Goal: Task Accomplishment & Management: Complete application form

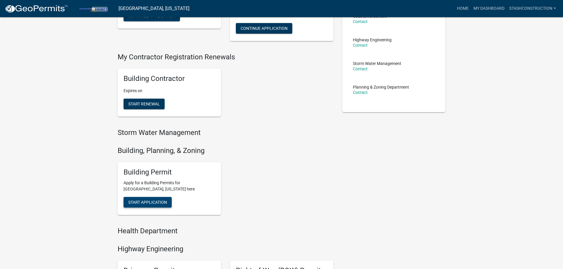
scroll to position [118, 0]
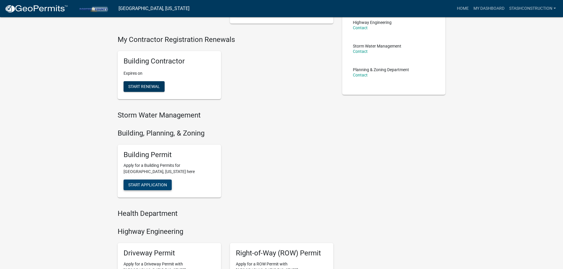
click at [149, 183] on span "Start Application" at bounding box center [147, 185] width 39 height 5
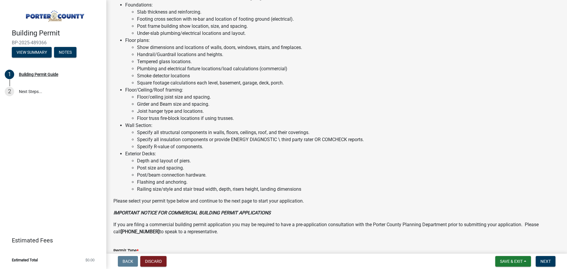
scroll to position [399, 0]
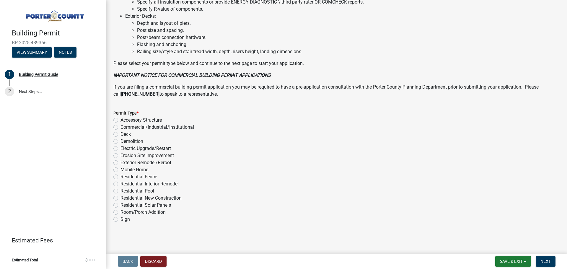
click at [153, 163] on label "Exterior Remodel/Reroof" at bounding box center [146, 162] width 51 height 7
click at [124, 163] on input "Exterior Remodel/Reroof" at bounding box center [123, 161] width 4 height 4
radio input "true"
click at [121, 176] on label "Residential Fence" at bounding box center [139, 176] width 37 height 7
click at [121, 176] on input "Residential Fence" at bounding box center [123, 175] width 4 height 4
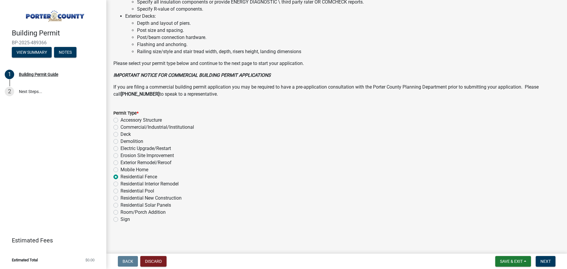
radio input "true"
click at [121, 164] on label "Exterior Remodel/Reroof" at bounding box center [146, 162] width 51 height 7
click at [121, 163] on input "Exterior Remodel/Reroof" at bounding box center [123, 161] width 4 height 4
radio input "true"
click at [550, 258] on button "Next" at bounding box center [546, 261] width 20 height 11
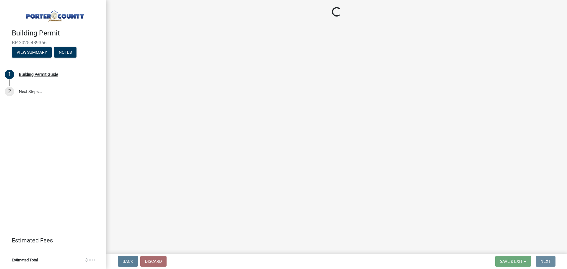
scroll to position [0, 0]
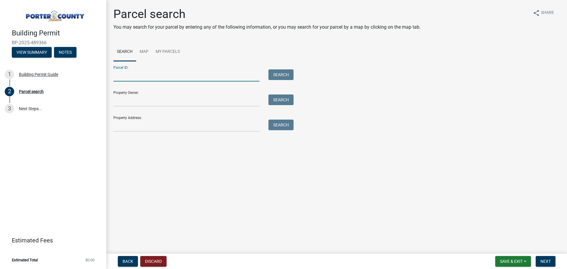
click at [157, 76] on input "Parcel ID:" at bounding box center [186, 75] width 146 height 12
click at [125, 102] on input "Property Owner:" at bounding box center [186, 101] width 146 height 12
click at [126, 126] on input "Property Address:" at bounding box center [186, 126] width 146 height 12
click at [192, 131] on input "Property Address:" at bounding box center [186, 126] width 146 height 12
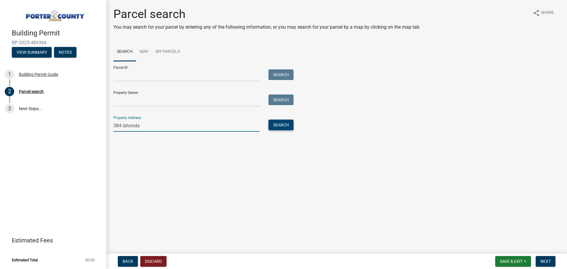
type input "384 lahonda"
click at [281, 122] on button "Search" at bounding box center [281, 125] width 25 height 11
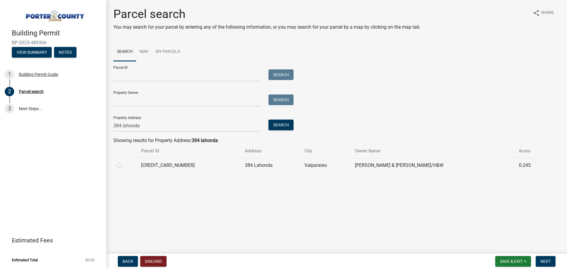
click at [188, 161] on td "[CREDIT_CARD_NUMBER]" at bounding box center [190, 165] width 104 height 14
click at [122, 163] on div at bounding box center [125, 165] width 17 height 7
click at [124, 162] on label at bounding box center [124, 162] width 0 height 0
click at [124, 166] on input "radio" at bounding box center [126, 164] width 4 height 4
radio input "true"
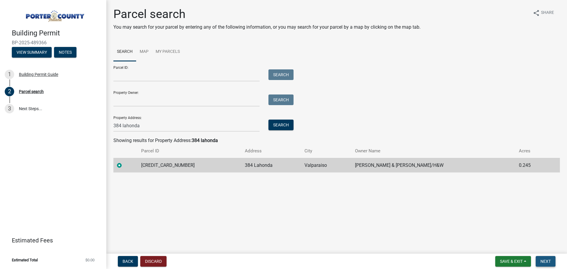
click at [552, 259] on button "Next" at bounding box center [546, 261] width 20 height 11
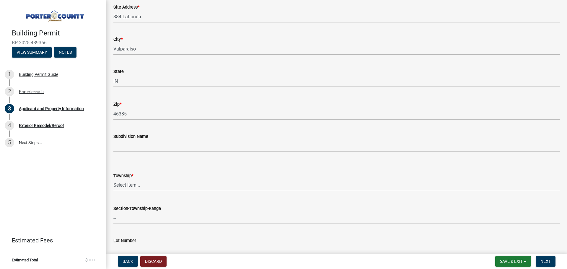
scroll to position [118, 0]
click at [162, 188] on select "Select Item... [PERSON_NAME][GEOGRAPHIC_DATA] [PERSON_NAME][GEOGRAPHIC_DATA] [G…" at bounding box center [336, 183] width 447 height 12
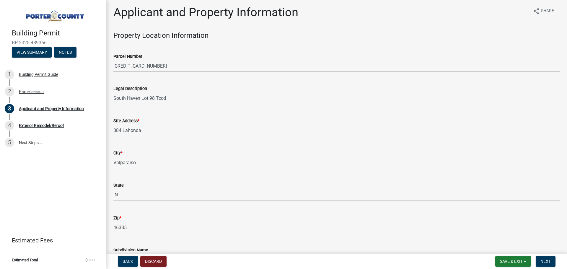
scroll to position [0, 0]
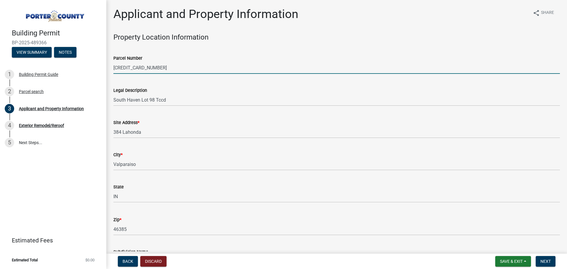
click at [128, 64] on input "[CREDIT_CARD_NUMBER]" at bounding box center [336, 68] width 447 height 12
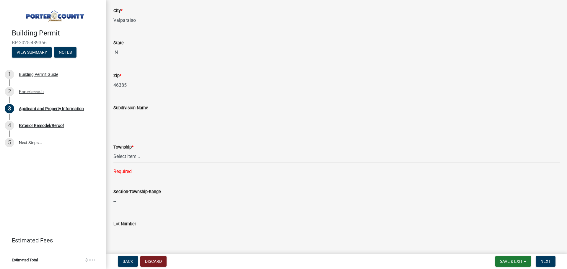
scroll to position [157, 0]
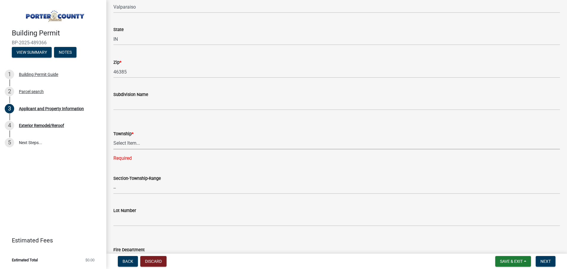
click at [140, 147] on select "Select Item... [PERSON_NAME][GEOGRAPHIC_DATA] [PERSON_NAME][GEOGRAPHIC_DATA] [G…" at bounding box center [336, 143] width 447 height 12
click at [113, 137] on select "Select Item... [PERSON_NAME][GEOGRAPHIC_DATA] [PERSON_NAME][GEOGRAPHIC_DATA] [G…" at bounding box center [336, 143] width 447 height 12
select select "3ef279d8-364d-4472-9edf-8c32643de6c0"
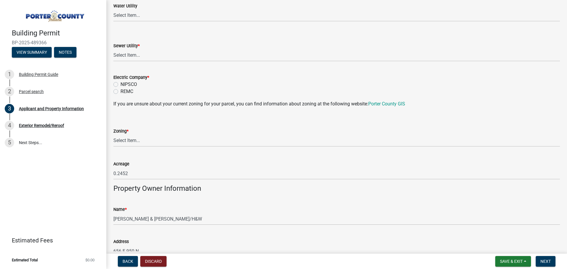
scroll to position [433, 0]
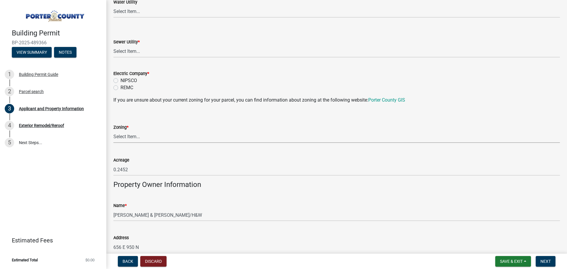
click at [159, 142] on select "Select Item... A1 A2 CH CM CN I1 I2 I3 IN MP OT P1 P2 PUD R1 R2 R3 R4 RL RR" at bounding box center [336, 137] width 447 height 12
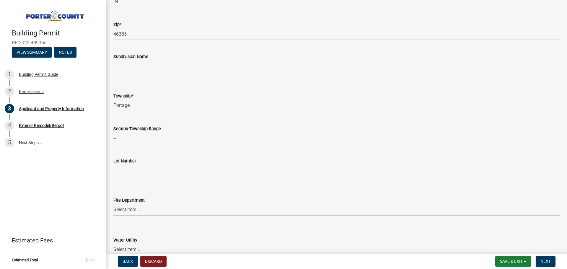
scroll to position [197, 0]
click at [155, 101] on select "Select Item... [PERSON_NAME][GEOGRAPHIC_DATA] [PERSON_NAME][GEOGRAPHIC_DATA] [G…" at bounding box center [336, 104] width 447 height 12
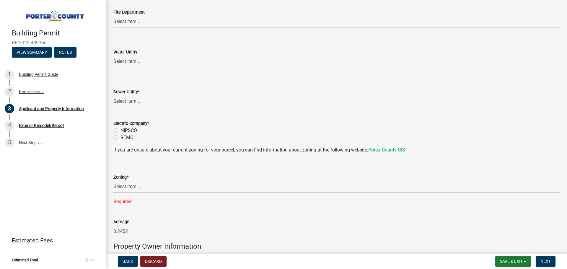
scroll to position [394, 0]
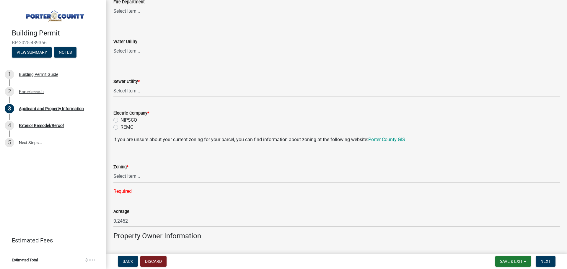
click at [134, 175] on select "Select Item... A1 A2 CH CM CN I1 I2 I3 IN MP OT P1 P2 PUD R1 R2 R3 R4 RL RR" at bounding box center [336, 176] width 447 height 12
click at [113, 170] on select "Select Item... A1 A2 CH CM CN I1 I2 I3 IN MP OT P1 P2 PUD R1 R2 R3 R4 RL RR" at bounding box center [336, 176] width 447 height 12
select select "0d764019-f1ff-4f3b-9299-33f0d080acc7"
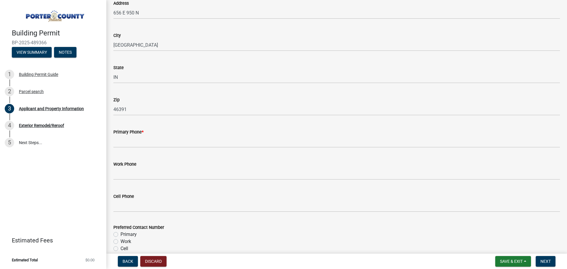
scroll to position [670, 0]
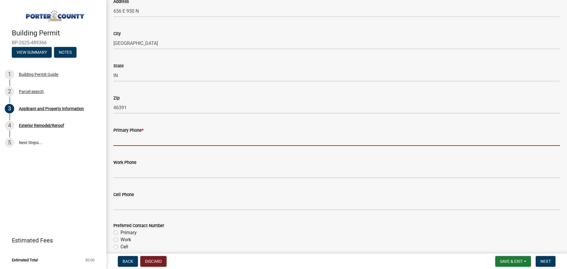
click at [135, 144] on input "Primary Phone *" at bounding box center [336, 140] width 447 height 12
type input "[PHONE_NUMBER]"
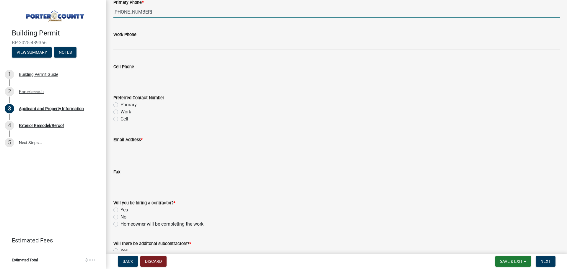
scroll to position [827, 0]
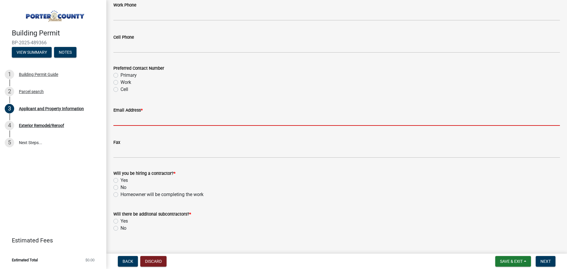
click at [129, 119] on input "Email Address *" at bounding box center [336, 120] width 447 height 12
type input "[PERSON_NAME][EMAIL_ADDRESS][DOMAIN_NAME]"
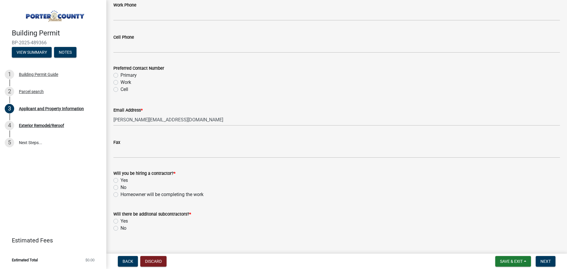
click at [121, 181] on label "Yes" at bounding box center [124, 180] width 7 height 7
click at [121, 181] on input "Yes" at bounding box center [123, 179] width 4 height 4
radio input "true"
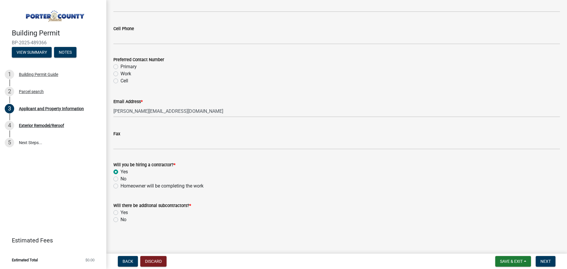
scroll to position [836, 0]
click at [121, 219] on label "No" at bounding box center [124, 219] width 6 height 7
click at [121, 219] on input "No" at bounding box center [123, 218] width 4 height 4
radio input "true"
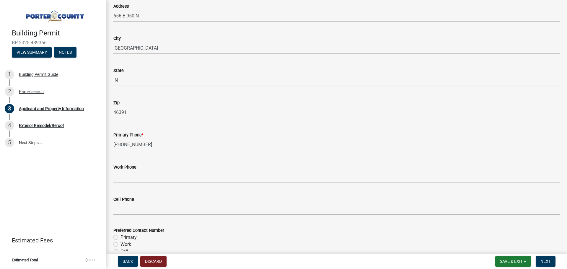
scroll to position [600, 0]
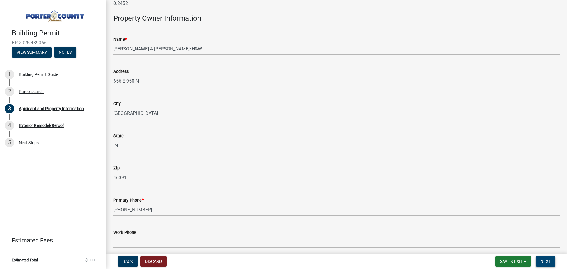
click at [545, 261] on span "Next" at bounding box center [546, 261] width 10 height 5
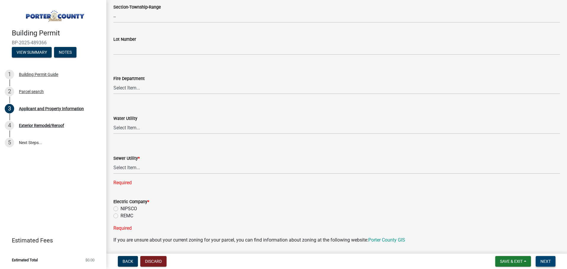
scroll to position [308, 0]
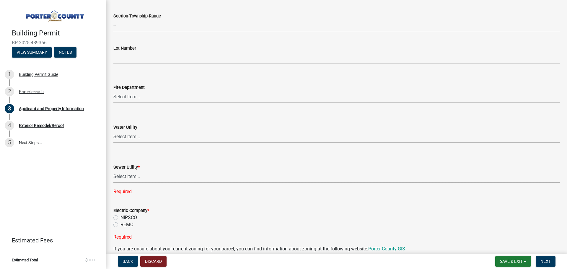
click at [143, 178] on select "Select Item... Aqua [US_STATE] Inc Damon Run Falling Waters Lake Eliza - LEACD …" at bounding box center [336, 177] width 447 height 12
click at [113, 171] on select "Select Item... Aqua [US_STATE] Inc Damon Run Falling Waters Lake Eliza - LEACD …" at bounding box center [336, 177] width 447 height 12
select select "ea6751d4-6bf7-4a16-89ee-f7801ab82aa1"
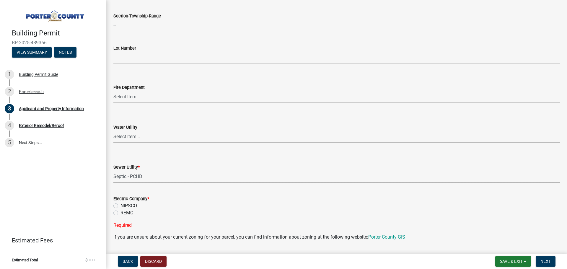
click at [128, 177] on select "Select Item... Aqua [US_STATE] Inc Damon Run Falling Waters Lake Eliza - LEACD …" at bounding box center [336, 177] width 447 height 12
click at [128, 179] on select "Select Item... Aqua [US_STATE] Inc Damon Run Falling Waters Lake Eliza - LEACD …" at bounding box center [336, 177] width 447 height 12
click at [121, 205] on label "NIPSCO" at bounding box center [129, 205] width 17 height 7
click at [121, 205] on input "NIPSCO" at bounding box center [123, 204] width 4 height 4
radio input "true"
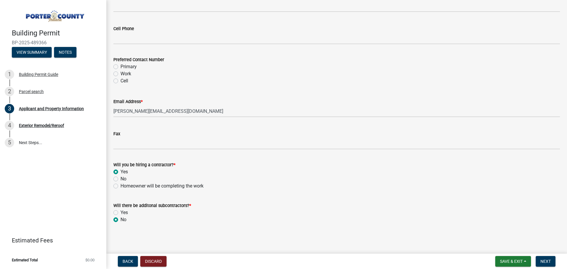
scroll to position [836, 0]
click at [551, 260] on button "Next" at bounding box center [546, 261] width 20 height 11
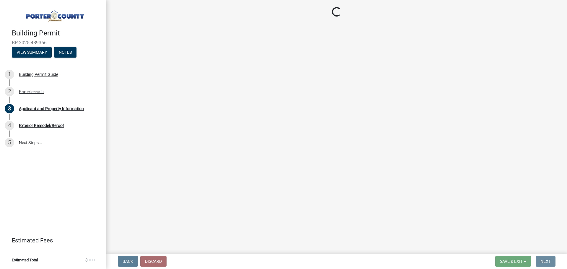
scroll to position [0, 0]
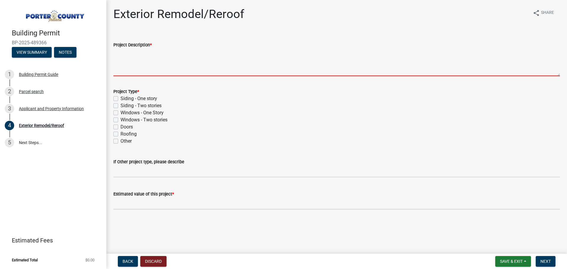
click at [147, 68] on textarea "Project Description *" at bounding box center [336, 62] width 447 height 28
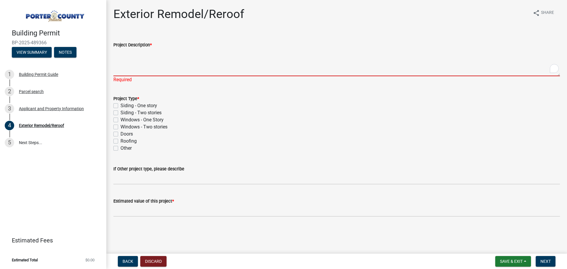
click at [198, 66] on textarea "Project Description *" at bounding box center [336, 62] width 447 height 28
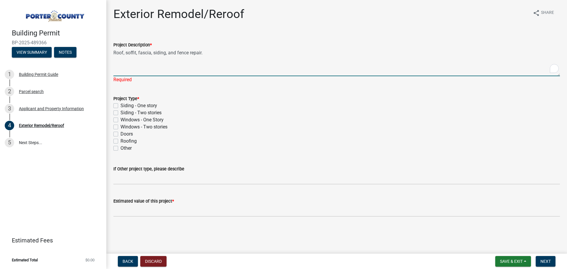
click at [234, 61] on textarea "Roof, soffit, fascia, siding, and fence repair." at bounding box center [336, 62] width 447 height 28
type textarea "Roof, soffit, fascia, siding, and fence repair."
drag, startPoint x: 136, startPoint y: 105, endPoint x: 136, endPoint y: 111, distance: 5.4
click at [136, 111] on div "Project Type * Siding - One story Siding - Two stories Windows - One Story Wind…" at bounding box center [336, 123] width 447 height 57
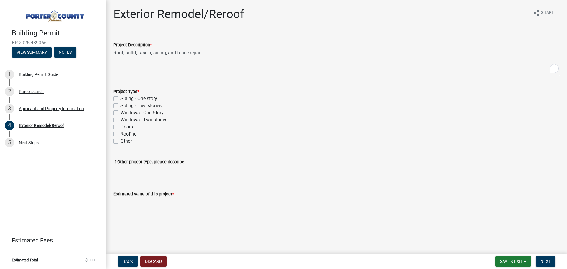
click at [129, 100] on label "Siding - One story" at bounding box center [139, 98] width 37 height 7
click at [124, 99] on input "Siding - One story" at bounding box center [123, 97] width 4 height 4
checkbox input "true"
checkbox input "false"
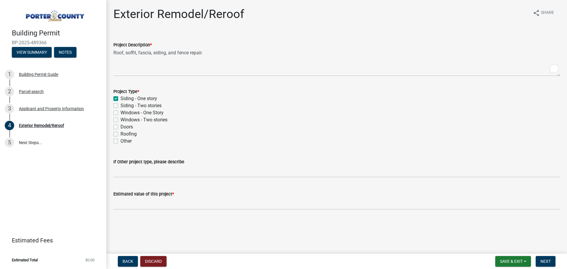
checkbox input "false"
click at [118, 130] on div "Doors" at bounding box center [336, 126] width 447 height 7
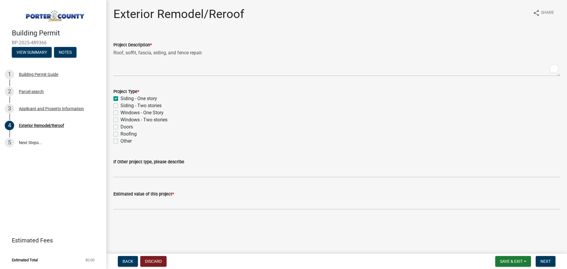
click at [110, 134] on div "Project Type * Siding - One story Siding - Two stories Windows - One Story Wind…" at bounding box center [337, 113] width 456 height 64
click at [111, 134] on div "Project Type * Siding - One story Siding - Two stories Windows - One Story Wind…" at bounding box center [337, 113] width 456 height 64
click at [121, 133] on label "Roofing" at bounding box center [129, 134] width 16 height 7
click at [121, 133] on input "Roofing" at bounding box center [123, 133] width 4 height 4
checkbox input "true"
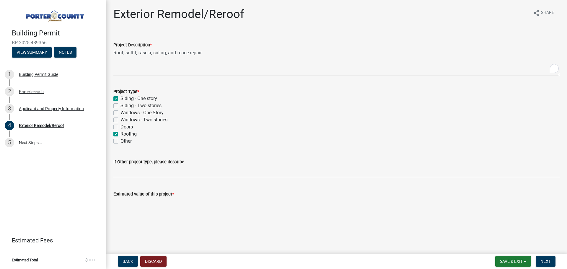
checkbox input "true"
checkbox input "false"
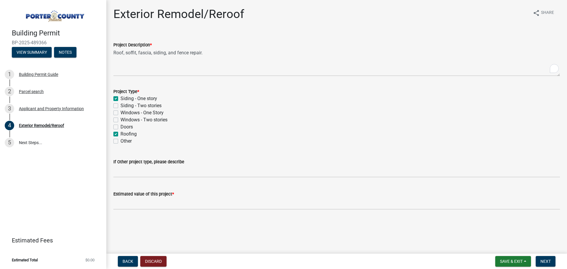
checkbox input "true"
checkbox input "false"
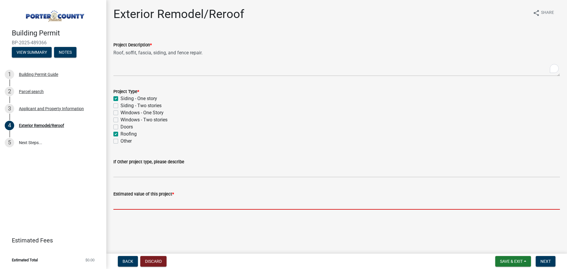
click at [212, 203] on input "text" at bounding box center [336, 204] width 447 height 12
click at [128, 203] on input "text" at bounding box center [336, 204] width 447 height 12
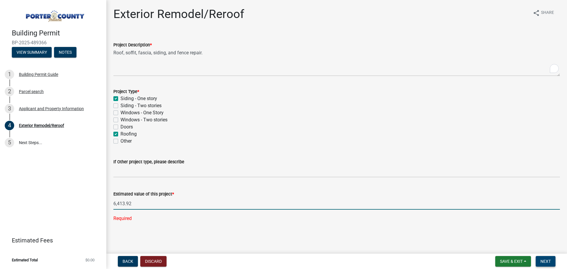
type input "6413.92"
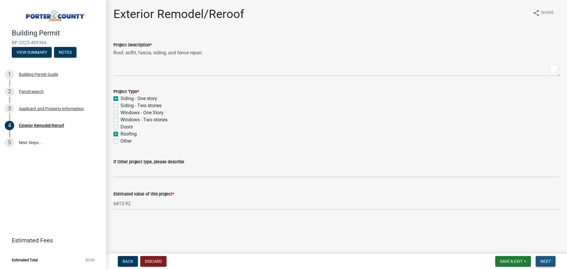
click at [540, 258] on button "Next" at bounding box center [546, 261] width 20 height 11
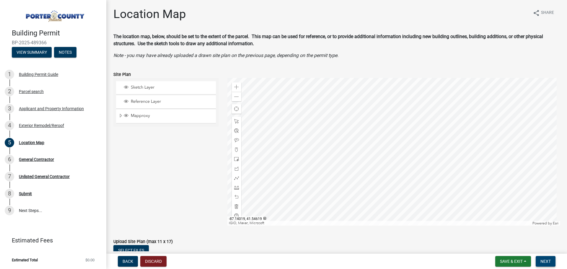
click at [546, 259] on button "Next" at bounding box center [546, 261] width 20 height 11
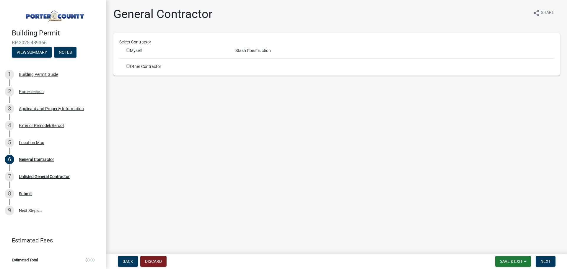
click at [126, 50] on input "radio" at bounding box center [128, 50] width 4 height 4
radio input "true"
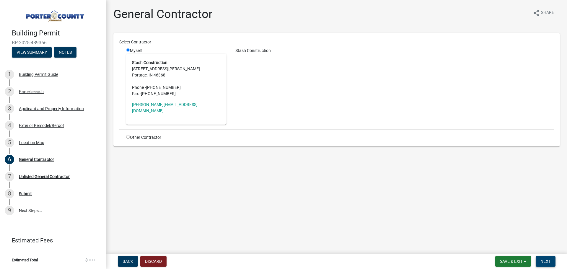
click at [544, 258] on button "Next" at bounding box center [546, 261] width 20 height 11
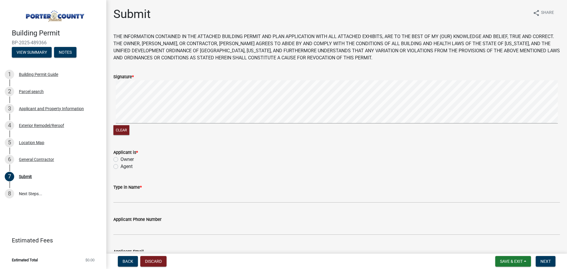
scroll to position [39, 0]
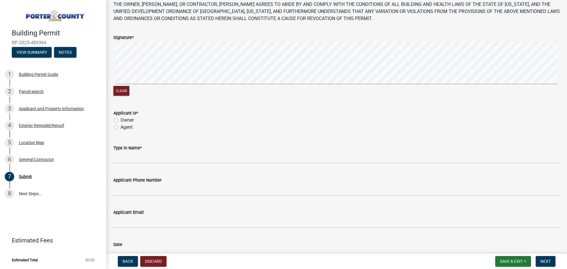
click at [122, 39] on label "Signature *" at bounding box center [123, 38] width 20 height 4
click at [121, 125] on label "Agent" at bounding box center [127, 127] width 12 height 7
click at [121, 125] on input "Agent" at bounding box center [123, 126] width 4 height 4
radio input "true"
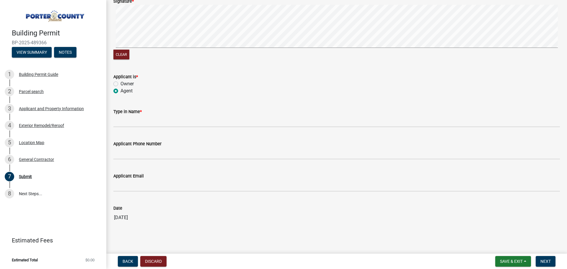
scroll to position [79, 0]
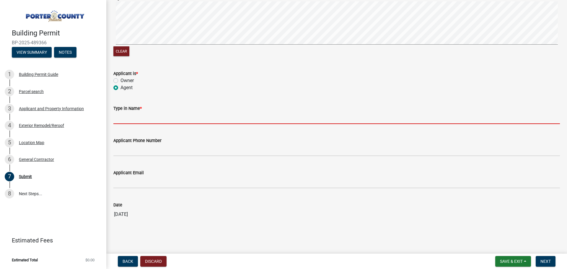
click at [122, 119] on input "Type in Name *" at bounding box center [336, 118] width 447 height 12
type input "[PERSON_NAME]"
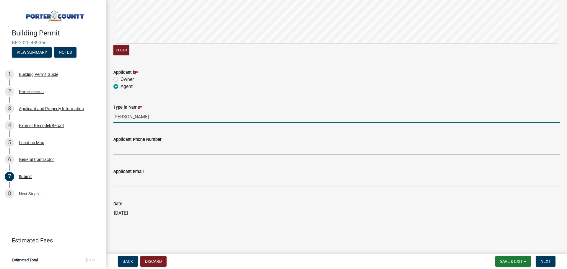
scroll to position [80, 0]
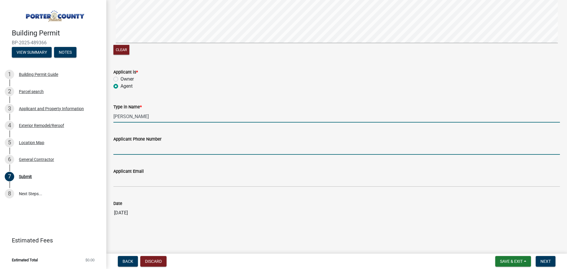
click at [159, 149] on input "Applicant Phone Number" at bounding box center [336, 149] width 447 height 12
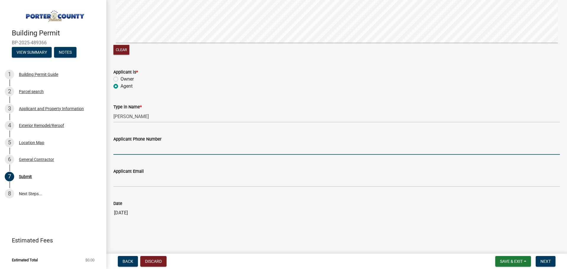
type input "[PHONE_NUMBER]"
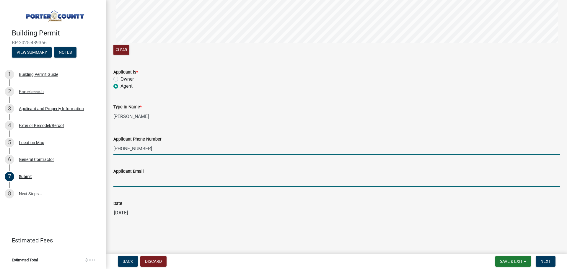
click at [144, 182] on input "Applicant Email" at bounding box center [336, 181] width 447 height 12
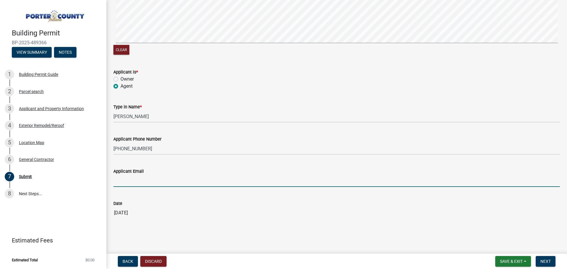
type input "[PERSON_NAME][EMAIL_ADDRESS][DOMAIN_NAME]"
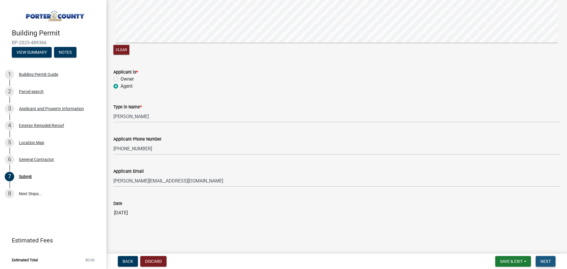
click at [549, 264] on span "Next" at bounding box center [546, 261] width 10 height 5
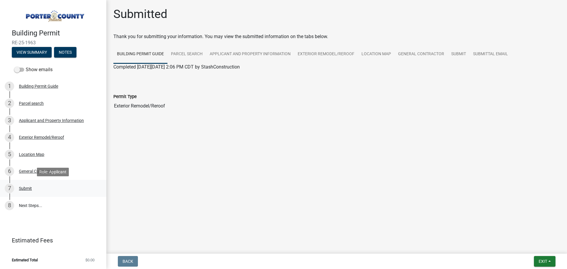
click at [21, 187] on div "Submit" at bounding box center [25, 188] width 13 height 4
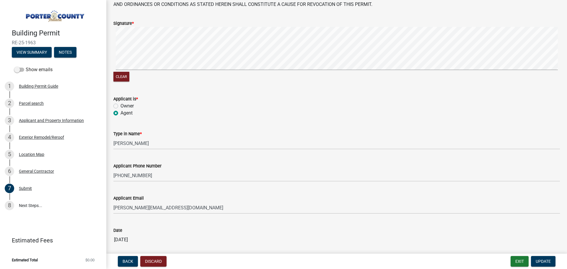
scroll to position [80, 0]
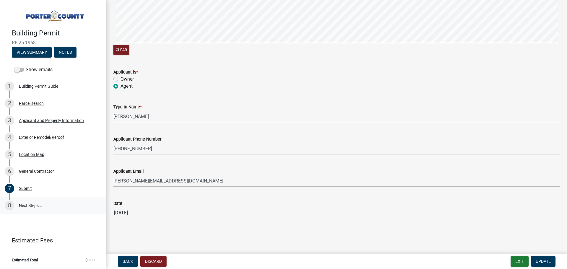
click at [24, 206] on link "8 Next Steps..." at bounding box center [53, 205] width 106 height 17
click at [545, 262] on span "Update" at bounding box center [543, 261] width 15 height 5
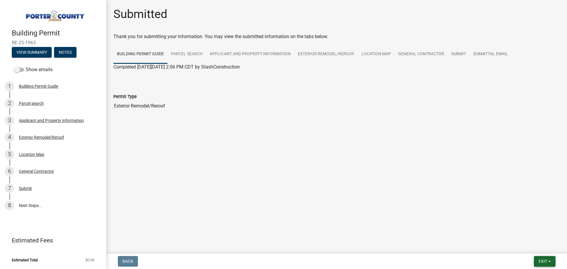
click at [545, 259] on span "Exit" at bounding box center [543, 261] width 9 height 5
click at [527, 246] on button "Save & Exit" at bounding box center [531, 246] width 47 height 14
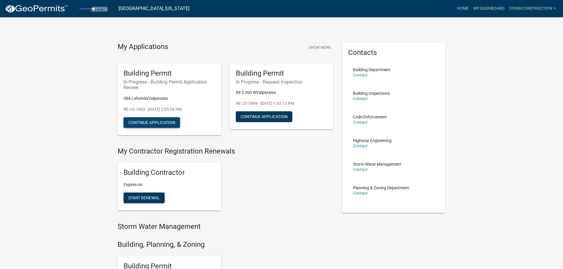
click at [140, 120] on button "Continue Application" at bounding box center [151, 122] width 56 height 11
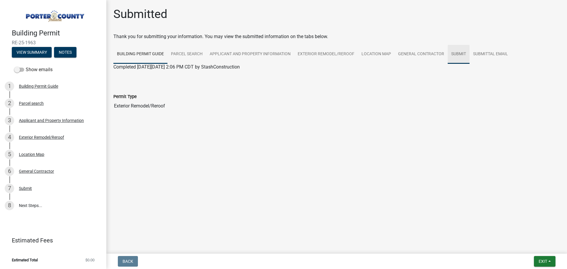
click at [453, 55] on link "Submit" at bounding box center [459, 54] width 22 height 19
